Goal: Navigation & Orientation: Find specific page/section

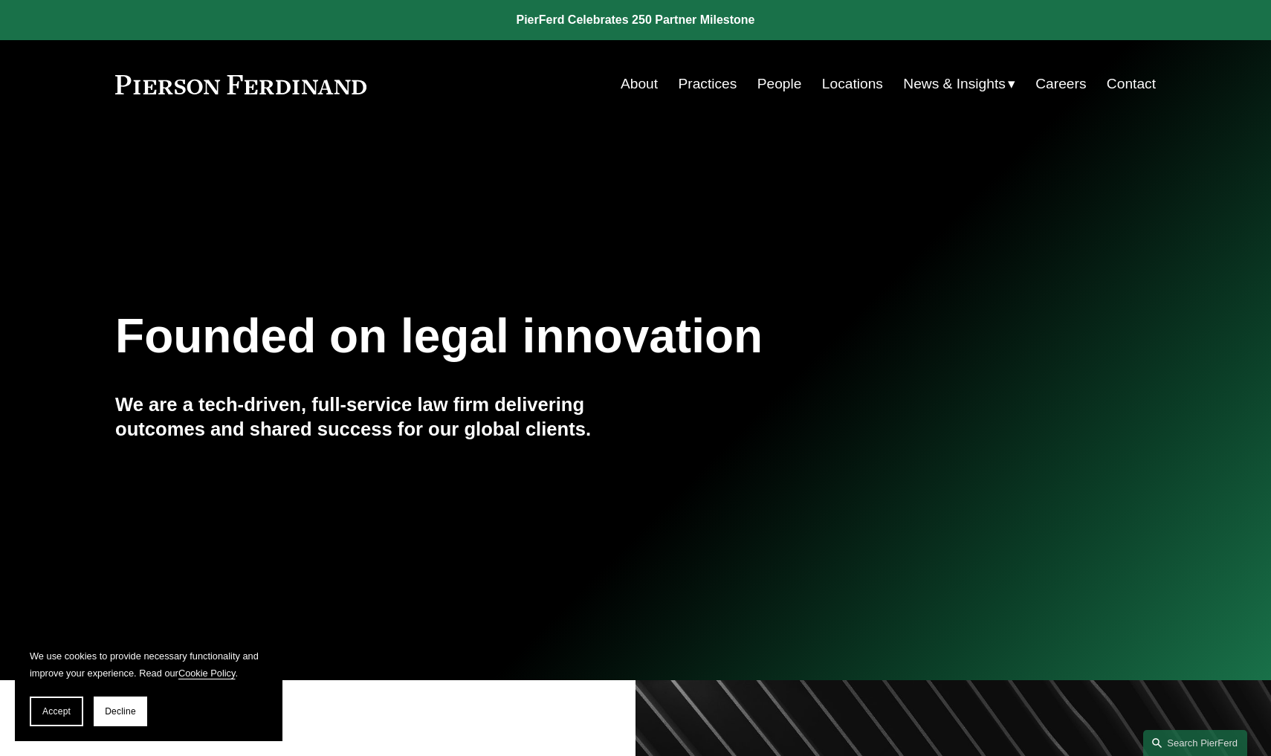
click at [836, 91] on link "Locations" at bounding box center [852, 84] width 61 height 28
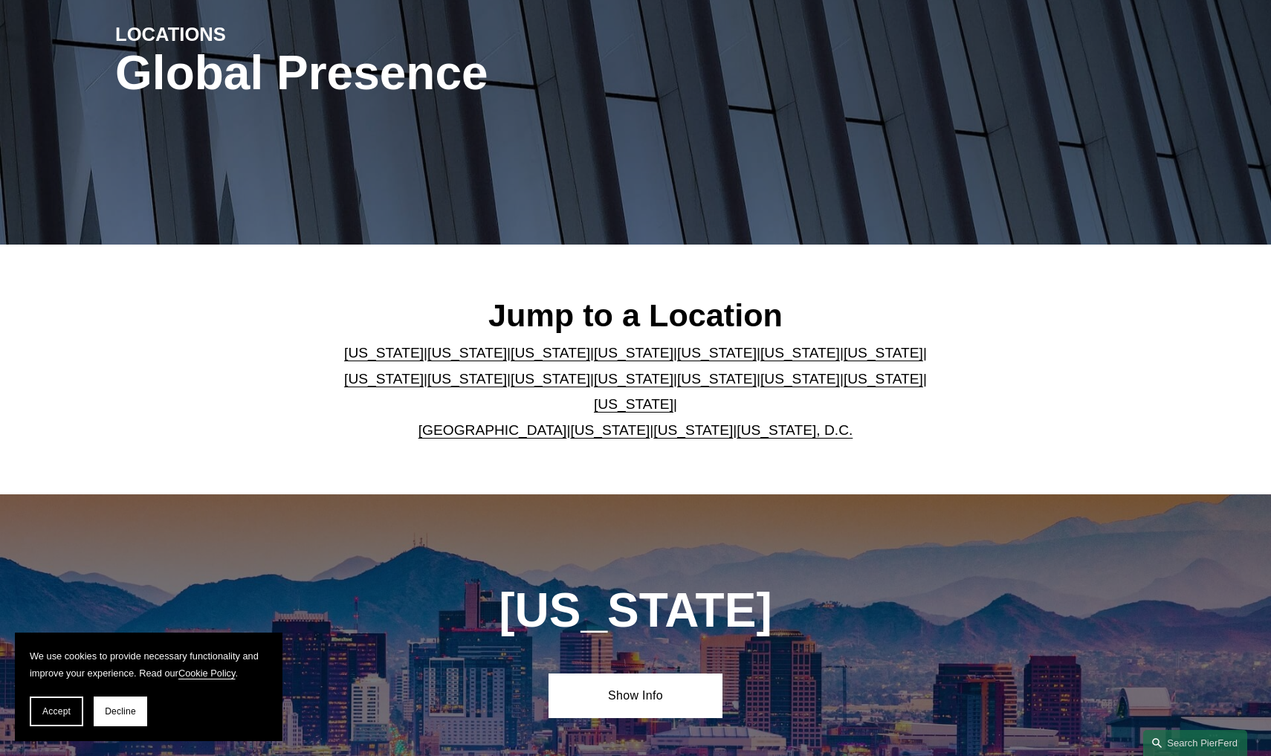
scroll to position [275, 0]
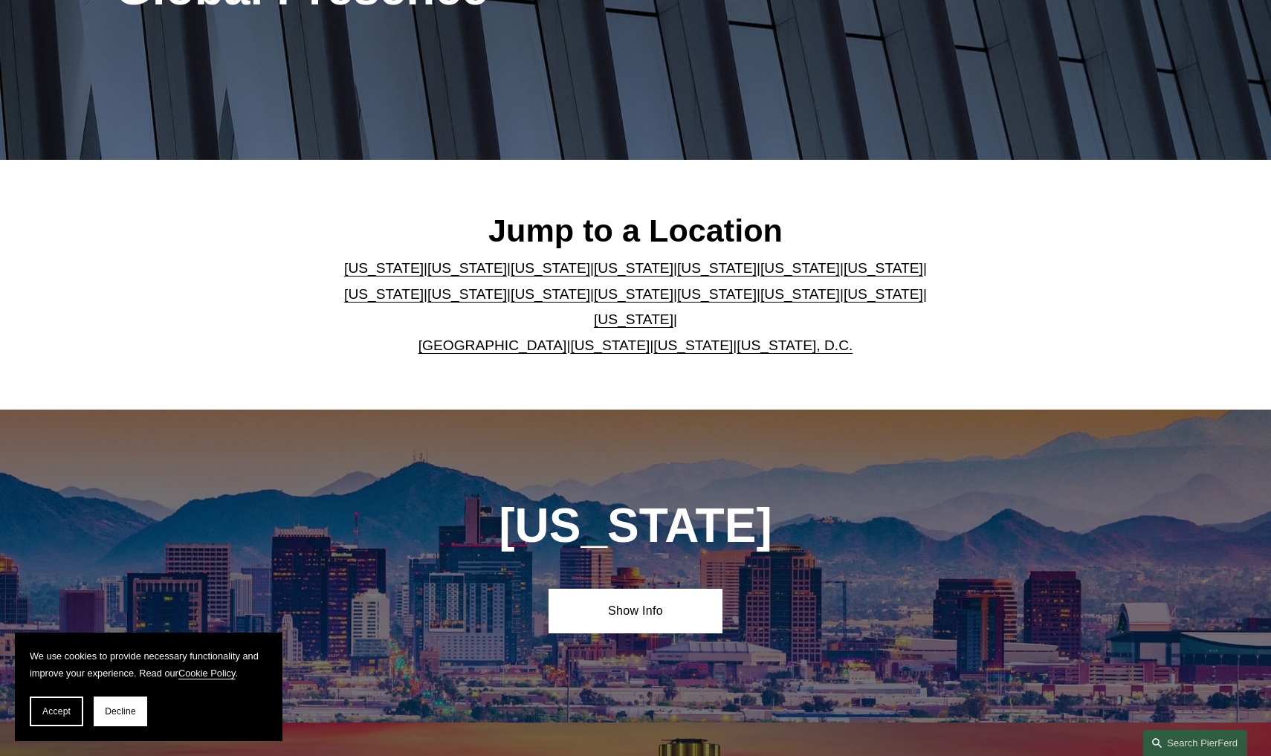
click at [427, 276] on link "[US_STATE]" at bounding box center [467, 268] width 80 height 16
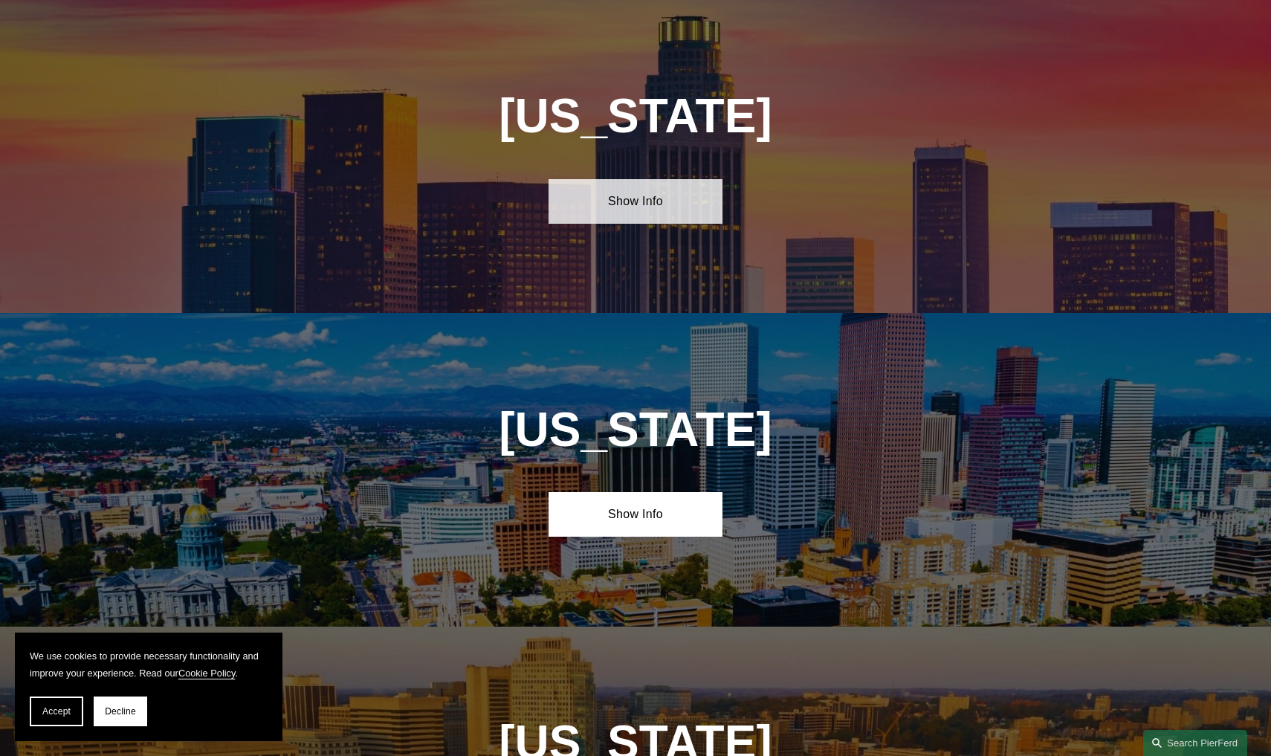
click at [608, 207] on link "Show Info" at bounding box center [634, 201] width 173 height 45
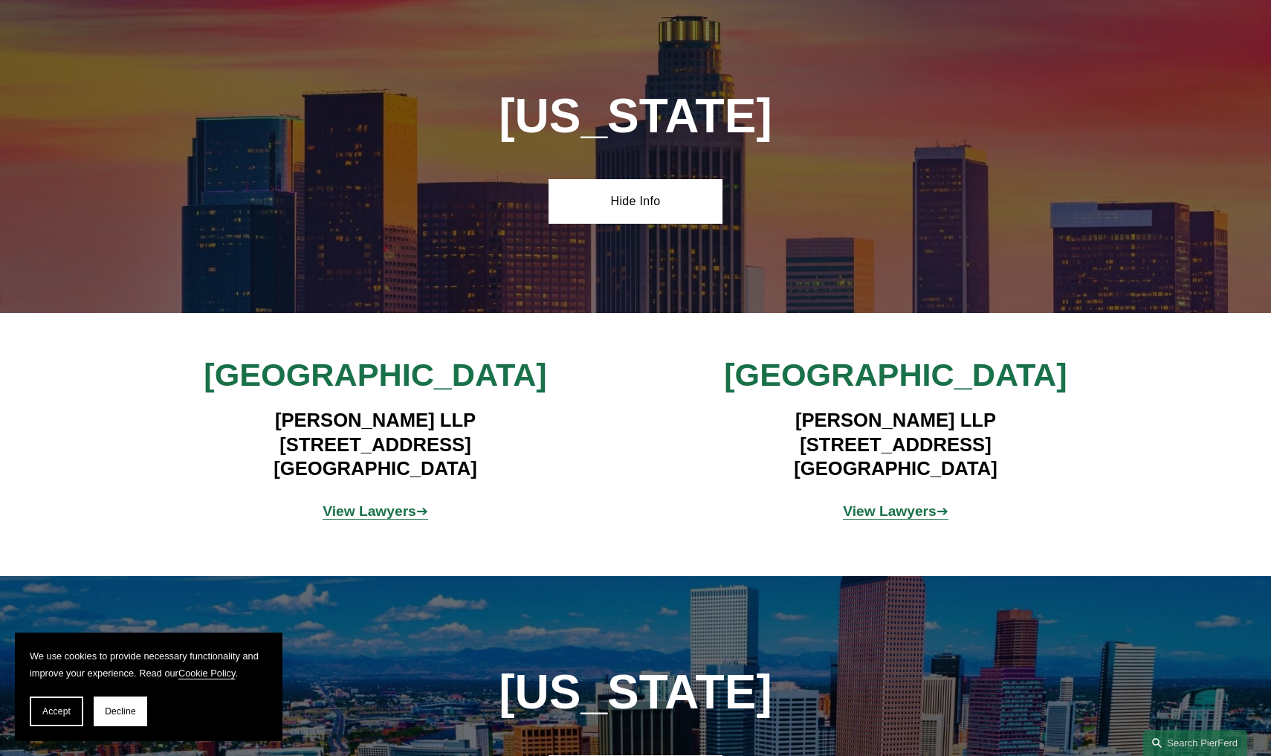
click at [368, 511] on strong "View Lawyers" at bounding box center [370, 511] width 94 height 16
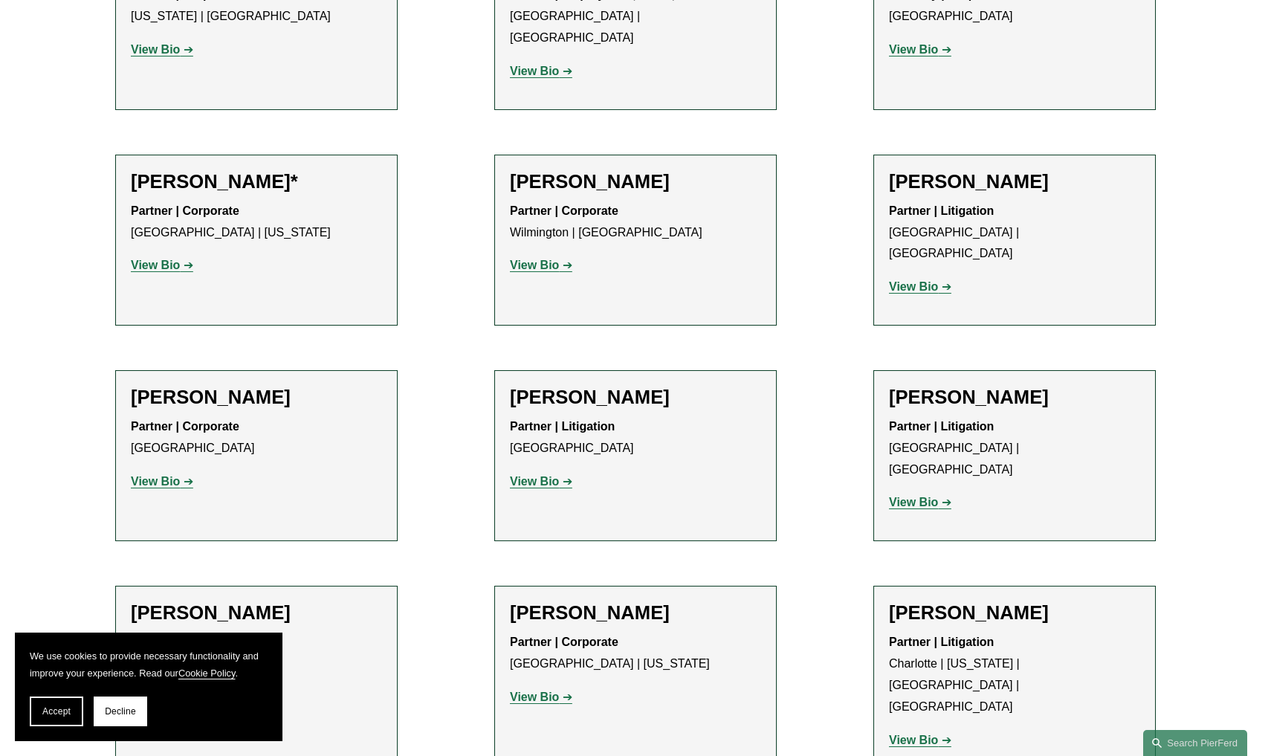
scroll to position [942, 0]
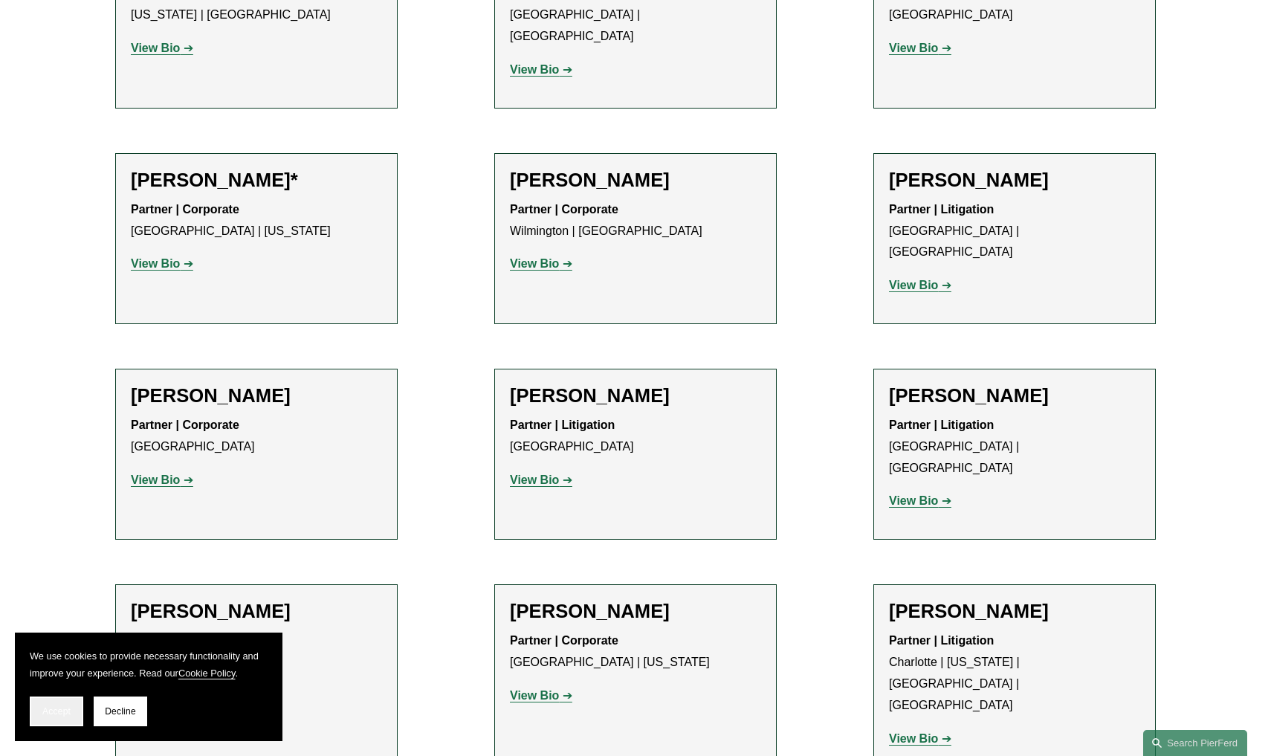
click at [60, 709] on span "Accept" at bounding box center [56, 711] width 28 height 10
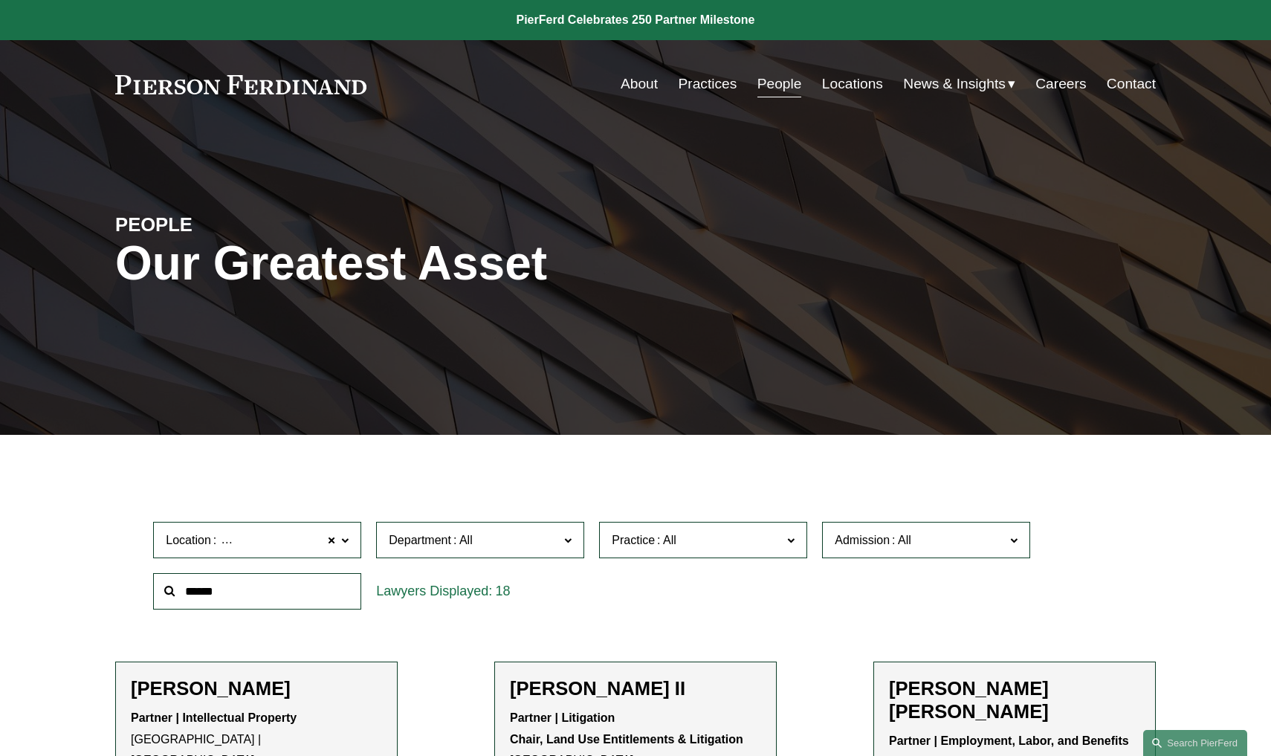
scroll to position [0, 0]
